Goal: Information Seeking & Learning: Learn about a topic

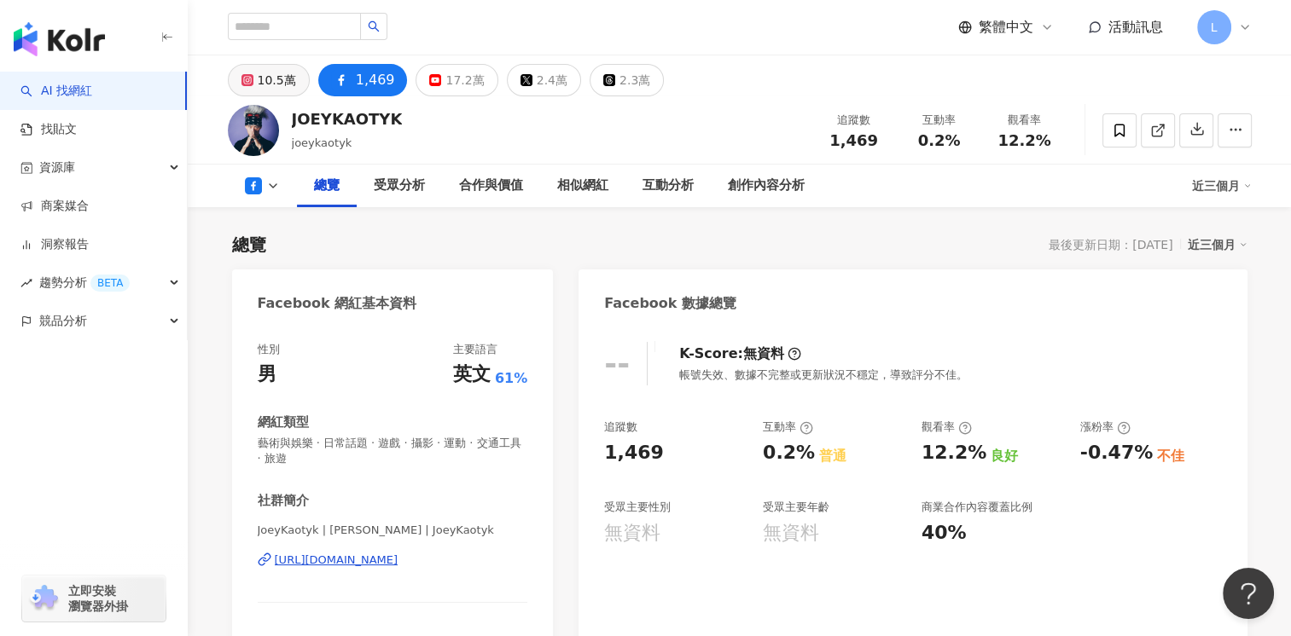
click at [270, 84] on div "10.5萬" at bounding box center [277, 80] width 38 height 24
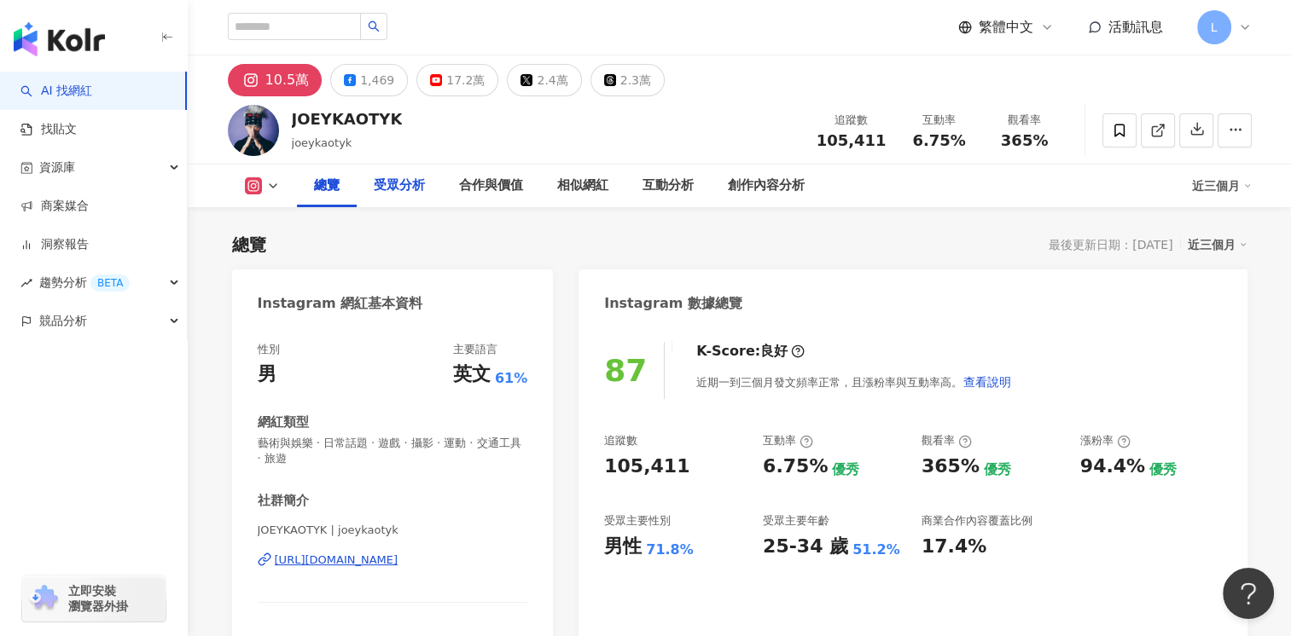
click at [406, 186] on div "受眾分析" at bounding box center [399, 186] width 51 height 20
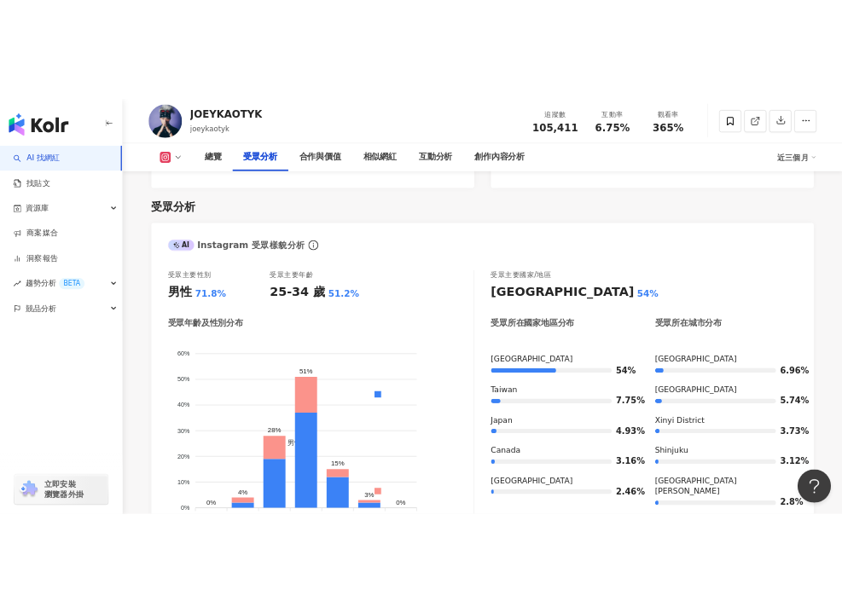
scroll to position [1471, 0]
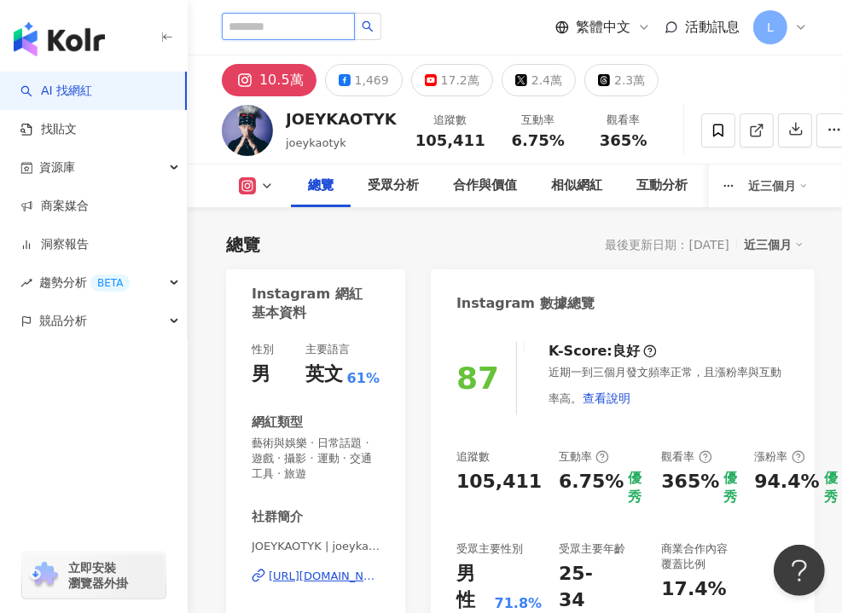
click at [328, 25] on input "search" at bounding box center [288, 26] width 133 height 27
paste input "**********"
type input "**********"
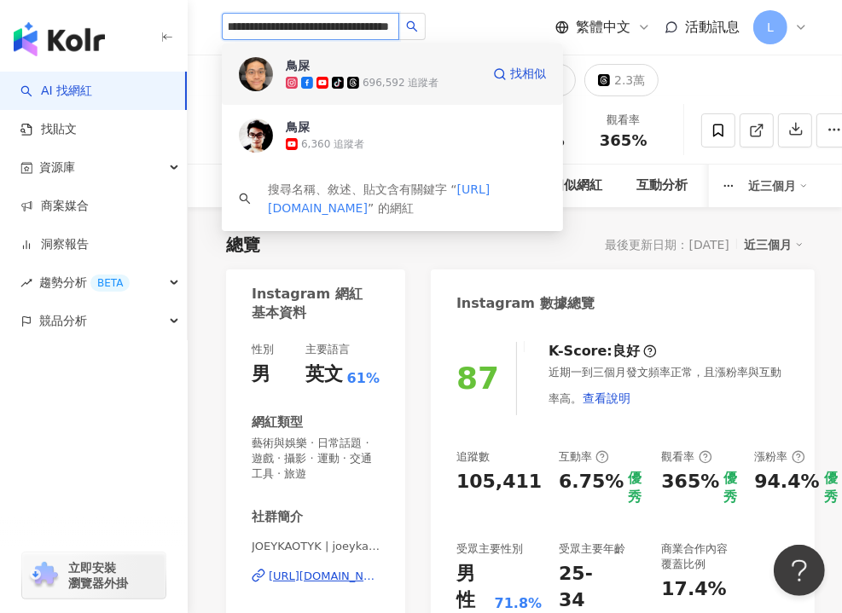
click at [315, 71] on span "鳥屎" at bounding box center [341, 65] width 111 height 17
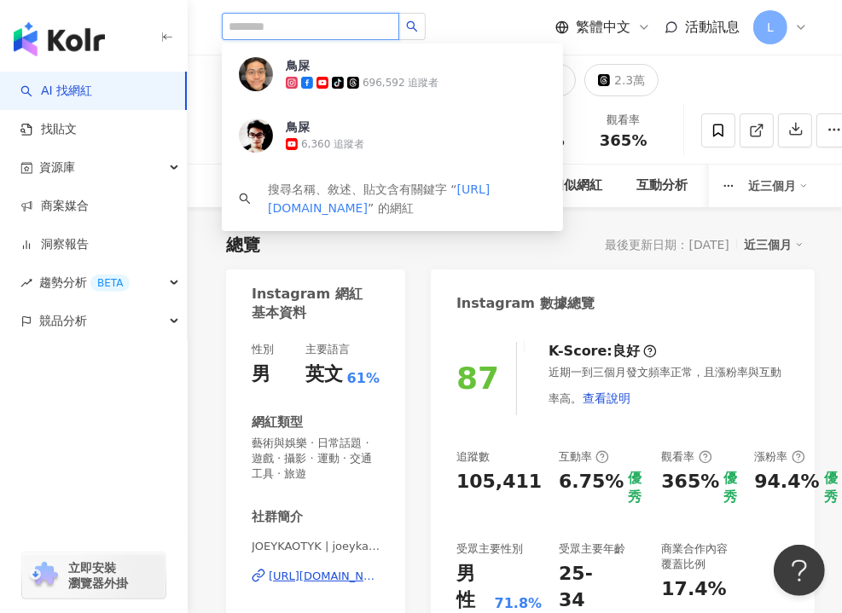
scroll to position [0, 0]
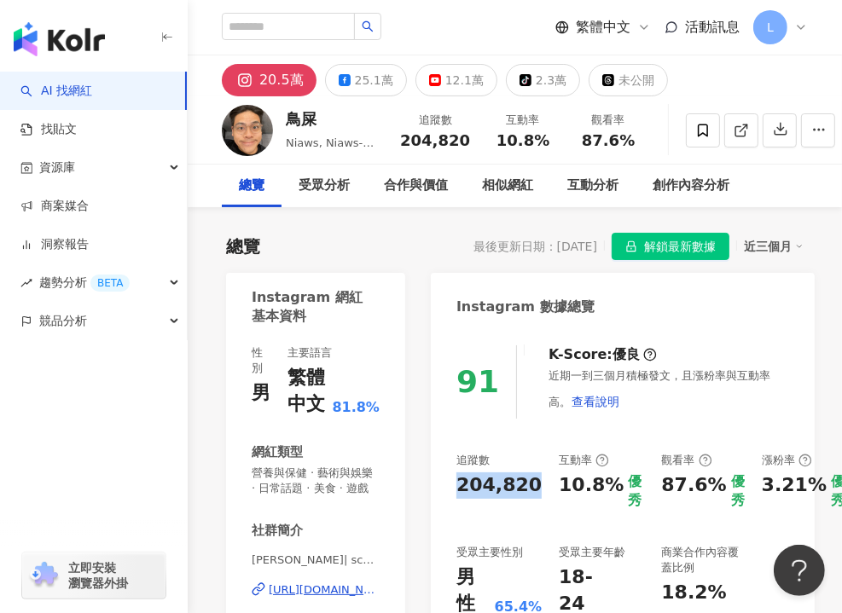
drag, startPoint x: 456, startPoint y: 488, endPoint x: 526, endPoint y: 488, distance: 70.0
click at [526, 488] on div "204,820" at bounding box center [498, 486] width 85 height 26
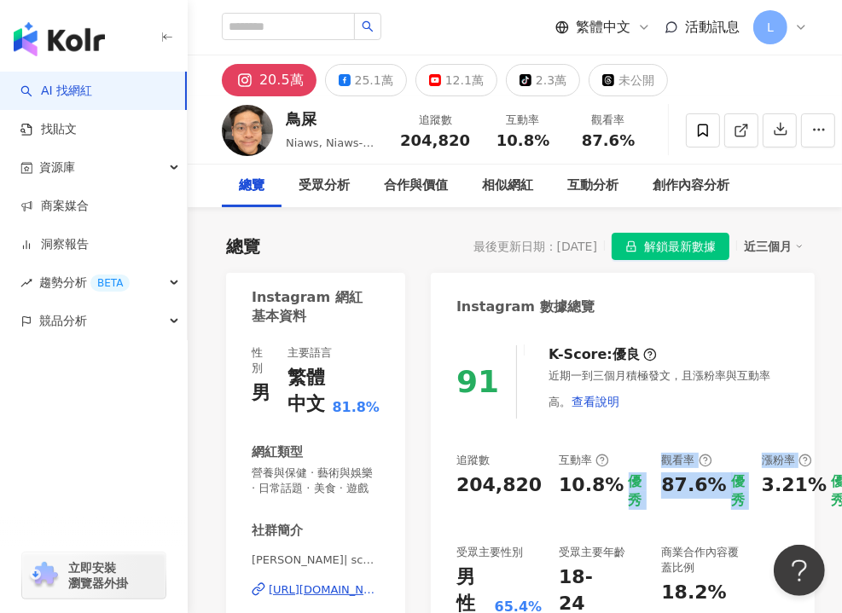
drag, startPoint x: 835, startPoint y: 443, endPoint x: 921, endPoint y: 415, distance: 90.4
click at [841, 415] on html "AI 找網紅 找貼文 資源庫 商案媒合 洞察報告 趨勢分析 BETA 競品分析 立即安裝 瀏覽器外掛 繁體中文 活動訊息 L 20.5萬 25.1萬 12.1…" at bounding box center [421, 306] width 842 height 613
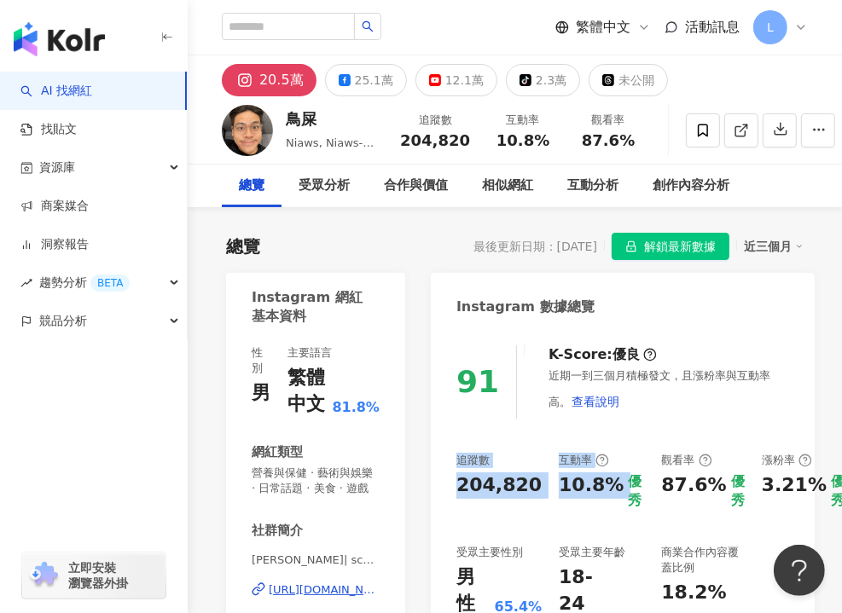
click at [534, 433] on div "91 K-Score : 優良 近期一到三個月積極發文，且漲粉率與互動率高。 查看說明 追蹤數 204,820 互動率 10.8% 優秀 觀看率 87.6% …" at bounding box center [623, 540] width 384 height 425
drag, startPoint x: 450, startPoint y: 494, endPoint x: 526, endPoint y: 497, distance: 76.9
click at [526, 497] on div "91 K-Score : 優良 近期一到三個月積極發文，且漲粉率與互動率高。 查看說明 追蹤數 204,820 互動率 10.8% 優秀 觀看率 87.6% …" at bounding box center [623, 540] width 384 height 425
copy div "204,820"
drag, startPoint x: 357, startPoint y: 281, endPoint x: 354, endPoint y: 214, distance: 66.6
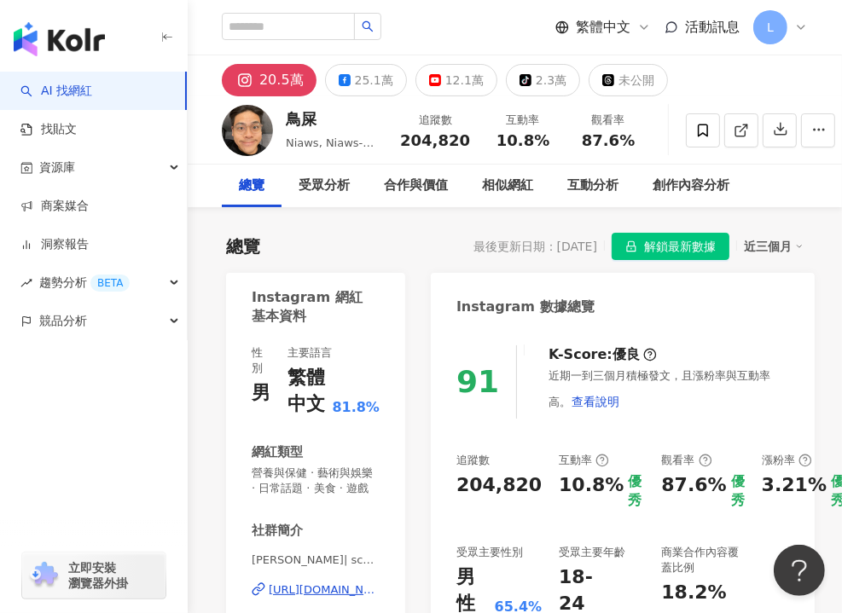
click at [357, 281] on div "Instagram 網紅基本資料" at bounding box center [315, 300] width 179 height 55
click at [369, 85] on div "25.1萬" at bounding box center [374, 80] width 38 height 24
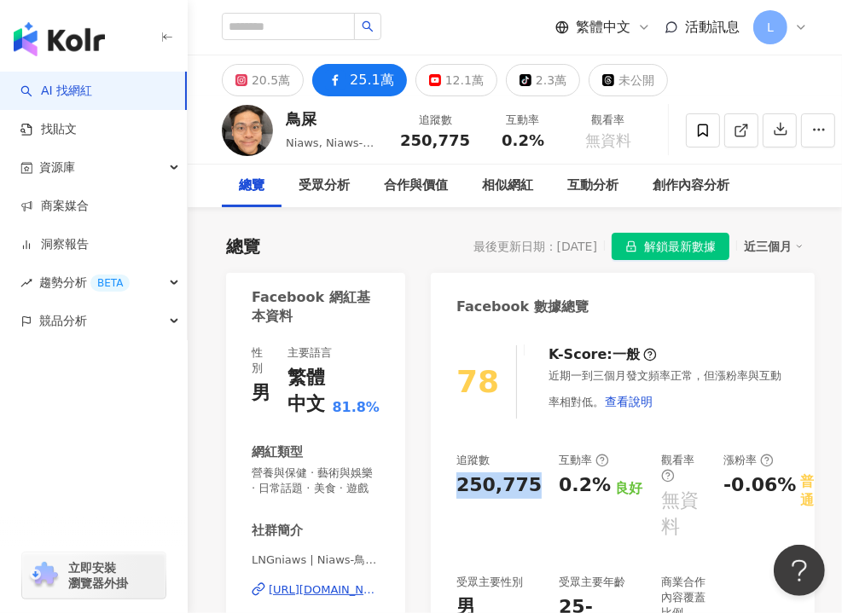
drag, startPoint x: 491, startPoint y: 494, endPoint x: 531, endPoint y: 494, distance: 39.2
click at [531, 494] on div "78 K-Score : 一般 近期一到三個月發文頻率正常，但漲粉率與互動率相對低。 查看說明 追蹤數 250,775 互動率 0.2% 良好 觀看率 無資料…" at bounding box center [623, 540] width 384 height 425
click at [357, 256] on div "總覽 最後更新日期：2025/8/14 解鎖最新數據 近三個月" at bounding box center [515, 246] width 578 height 27
click at [445, 84] on div "12.1萬" at bounding box center [464, 80] width 38 height 24
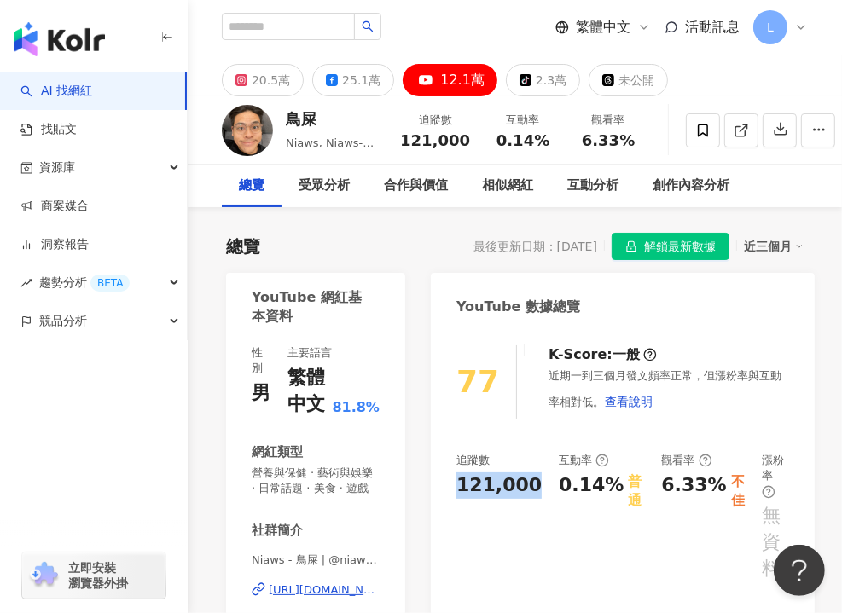
drag, startPoint x: 456, startPoint y: 491, endPoint x: 531, endPoint y: 490, distance: 75.9
click at [531, 490] on div "追蹤數 121,000 互動率 0.14% 普通 觀看率 6.33% 不佳 漲粉率 無資料 受眾主要性別 男性 63.3% 受眾主要年齡 18-24 歲 68…" at bounding box center [622, 584] width 333 height 263
copy div "121,000"
click at [340, 247] on div "總覽 最後更新日期：2025/8/14 解鎖最新數據 近三個月" at bounding box center [515, 246] width 578 height 27
